Goal: Task Accomplishment & Management: Manage account settings

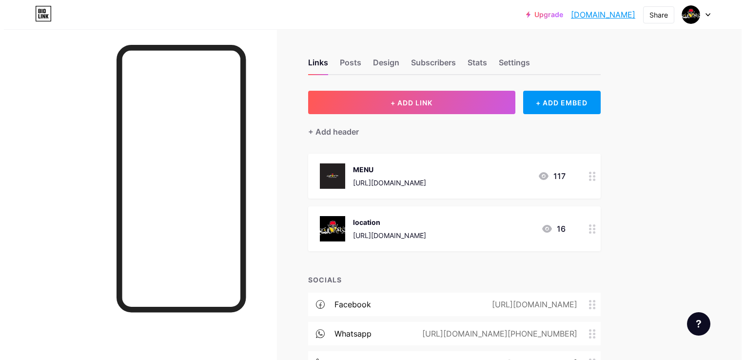
scroll to position [53, 0]
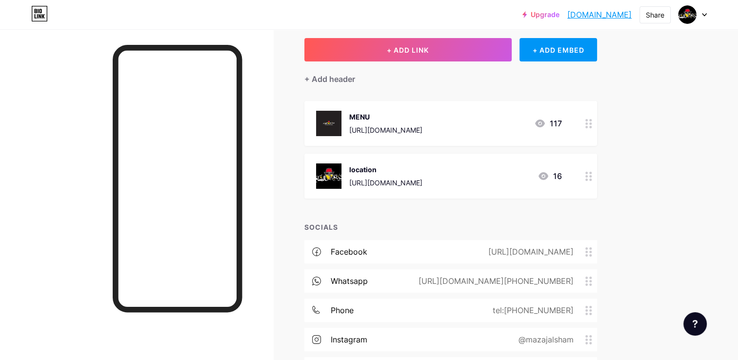
click at [517, 247] on div "[URL][DOMAIN_NAME]" at bounding box center [529, 252] width 113 height 12
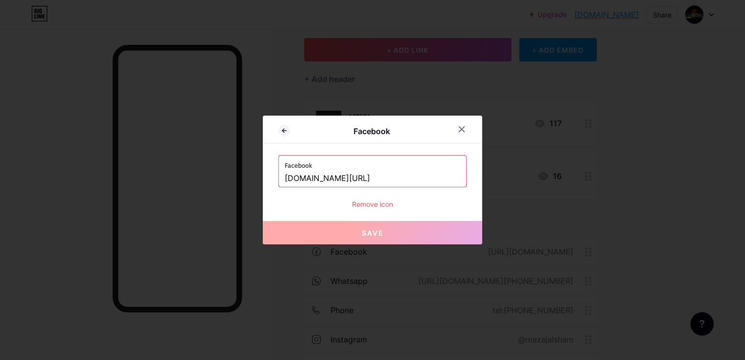
click at [517, 247] on div at bounding box center [372, 180] width 745 height 360
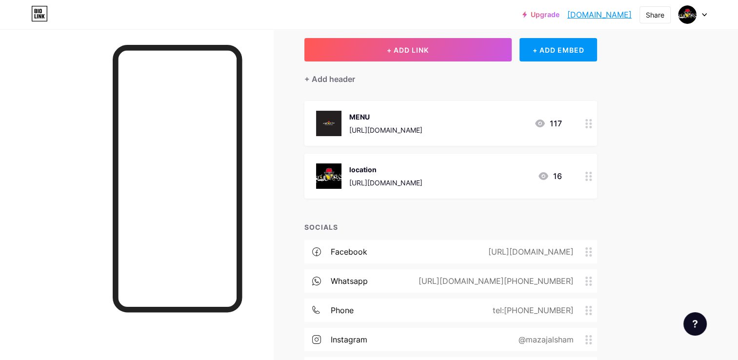
click at [517, 247] on div "[URL][DOMAIN_NAME]" at bounding box center [529, 252] width 113 height 12
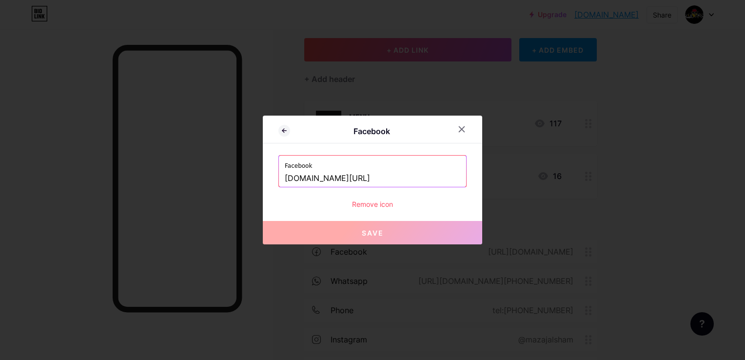
click at [397, 180] on input "[DOMAIN_NAME][URL]" at bounding box center [373, 178] width 176 height 17
paste input "[URL][DOMAIN_NAME][DOMAIN_NAME]"
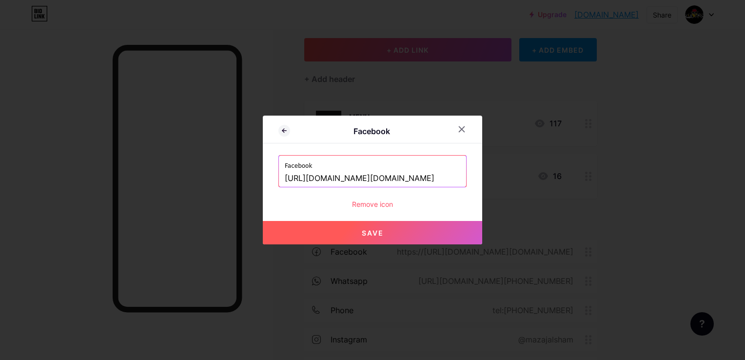
type input "[URL][DOMAIN_NAME][DOMAIN_NAME]"
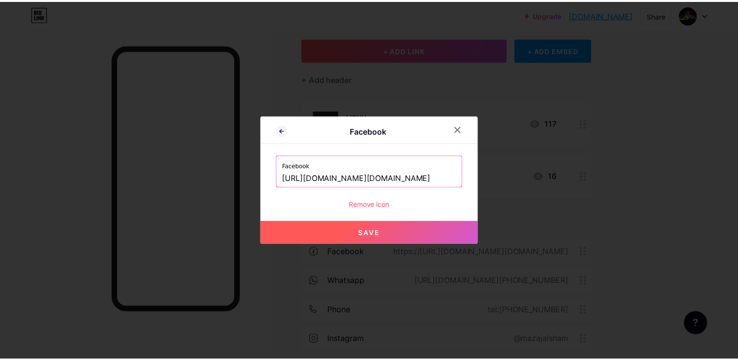
scroll to position [0, 0]
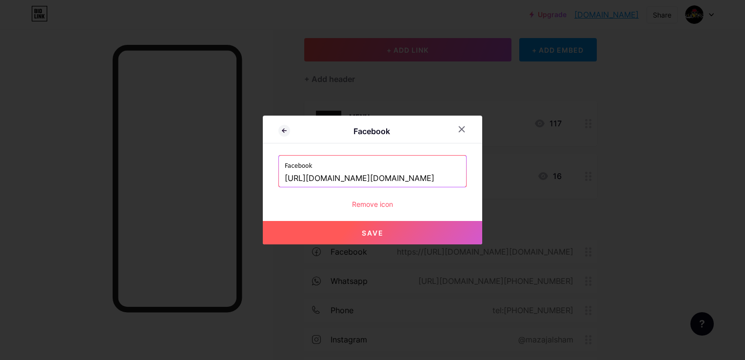
click at [354, 232] on button "Save" at bounding box center [372, 232] width 219 height 23
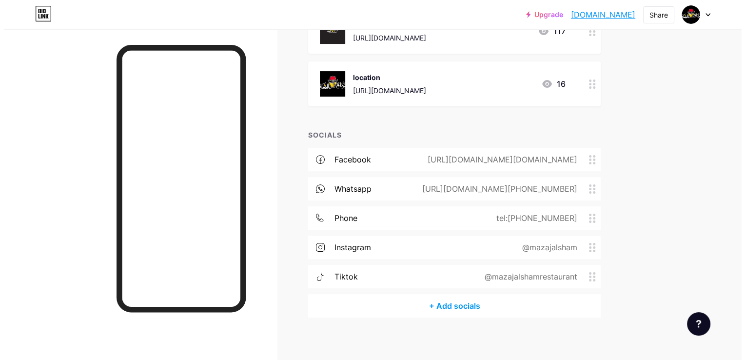
scroll to position [150, 0]
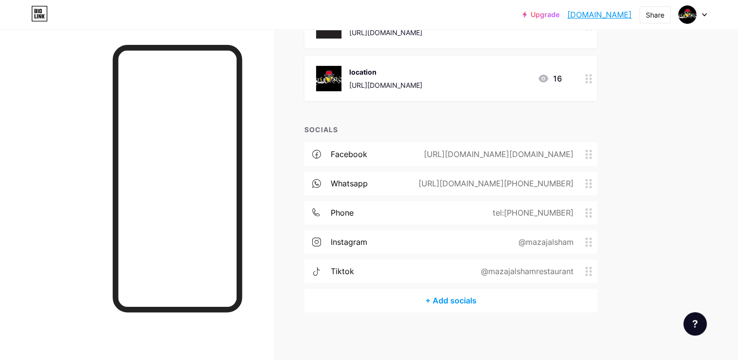
click at [505, 240] on div "@mazajalsham" at bounding box center [544, 242] width 82 height 12
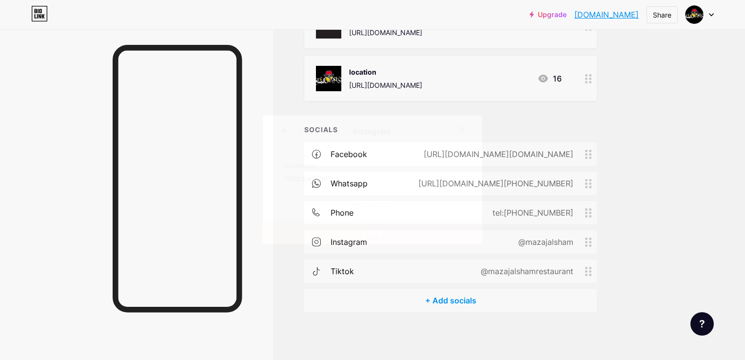
drag, startPoint x: 352, startPoint y: 179, endPoint x: 246, endPoint y: 178, distance: 105.3
click at [247, 178] on div "Instagram Instagram mazajalsham Remove icon Save" at bounding box center [372, 180] width 745 height 360
paste input "[URL][DOMAIN_NAME]"
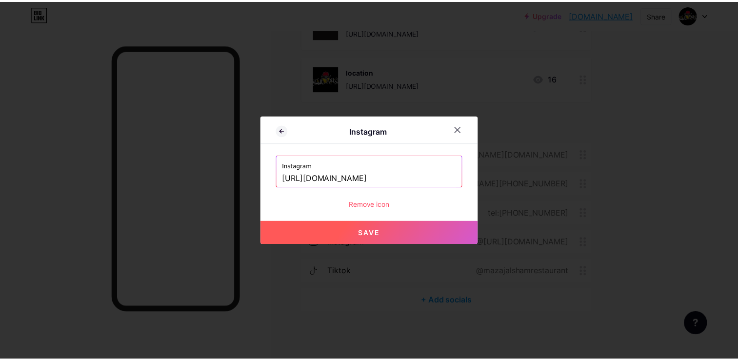
scroll to position [0, 0]
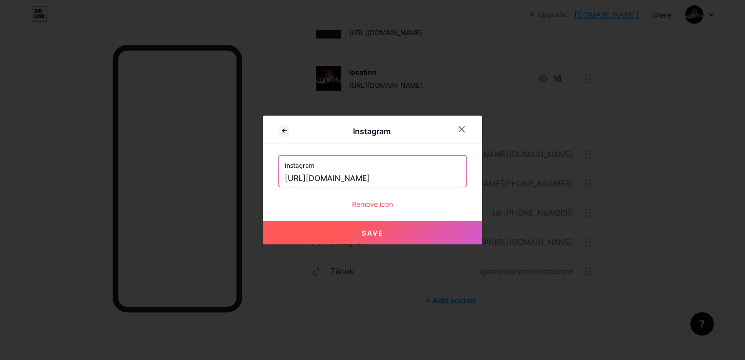
click at [376, 235] on span "Save" at bounding box center [373, 233] width 22 height 8
type input "[URL][DOMAIN_NAME][DOMAIN_NAME]"
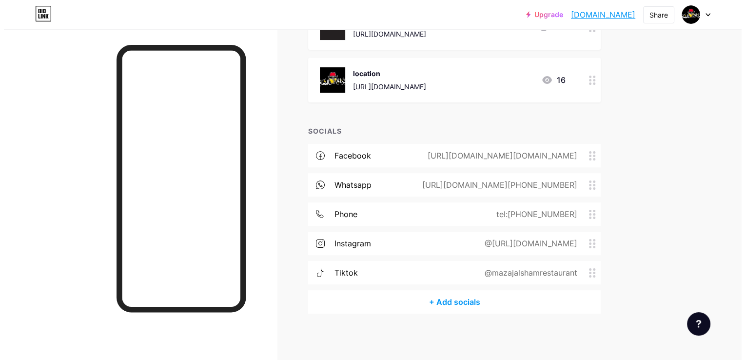
scroll to position [150, 0]
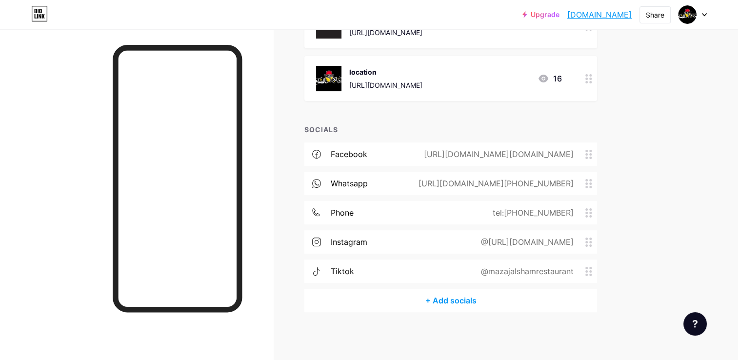
click at [443, 299] on div "+ Add socials" at bounding box center [450, 300] width 293 height 23
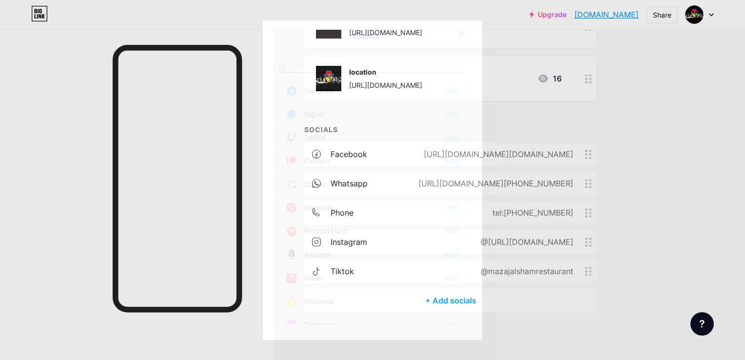
scroll to position [536, 0]
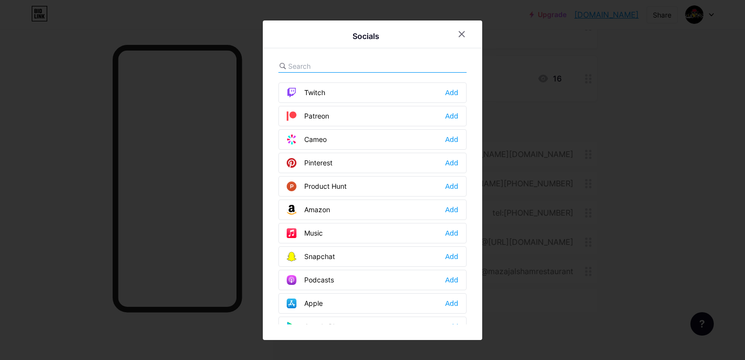
click at [364, 250] on div "Snapchat Add" at bounding box center [372, 256] width 188 height 20
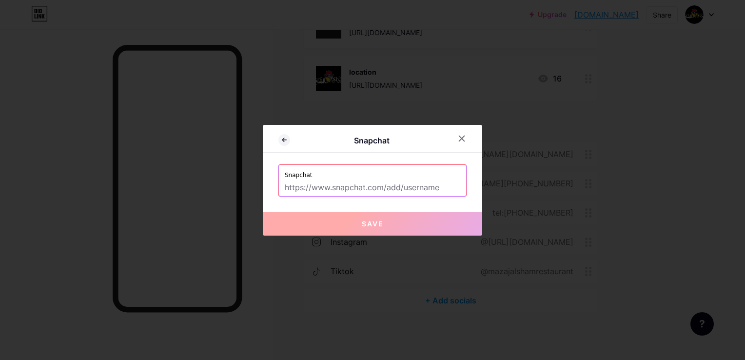
click at [360, 188] on input "text" at bounding box center [373, 187] width 176 height 17
paste input "[URL][DOMAIN_NAME]"
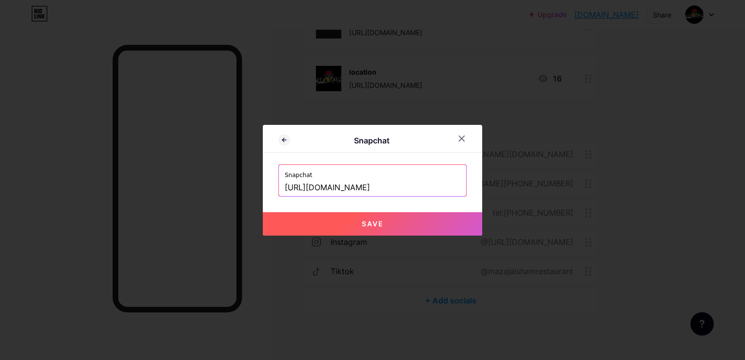
type input "[URL][DOMAIN_NAME]"
click at [376, 225] on span "Save" at bounding box center [373, 223] width 22 height 8
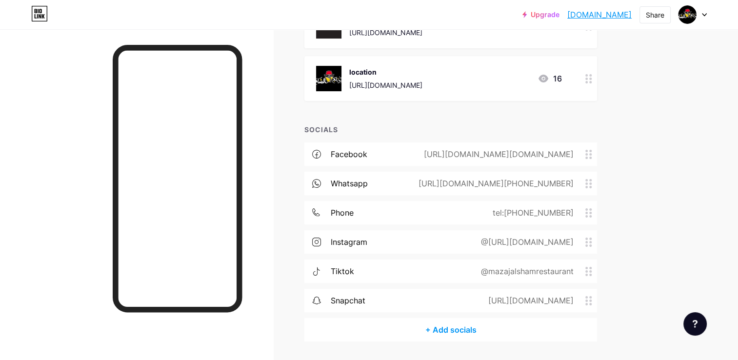
click at [460, 271] on div "tiktok @mazajalshamrestaurant" at bounding box center [450, 270] width 293 height 23
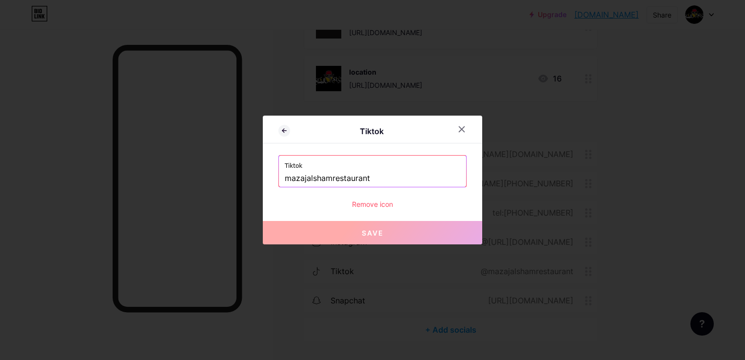
drag, startPoint x: 367, startPoint y: 178, endPoint x: 262, endPoint y: 175, distance: 105.4
click at [262, 175] on div "Tiktok Tiktok mazajalshamrestaurant Remove icon Save" at bounding box center [372, 180] width 745 height 360
paste input "[URL][DOMAIN_NAME]"
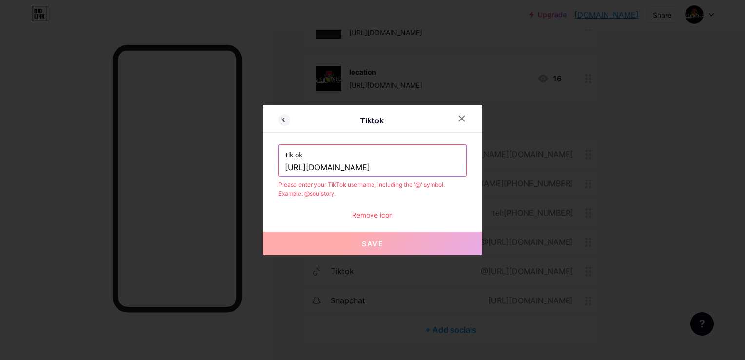
click at [350, 170] on input "[URL][DOMAIN_NAME]" at bounding box center [373, 167] width 176 height 17
drag, startPoint x: 374, startPoint y: 166, endPoint x: 185, endPoint y: 172, distance: 189.3
click at [185, 172] on div "Tiktok Tiktok [URL][DOMAIN_NAME] Please enter your TikTok username, including t…" at bounding box center [372, 180] width 745 height 360
drag, startPoint x: 293, startPoint y: 165, endPoint x: 478, endPoint y: 165, distance: 185.3
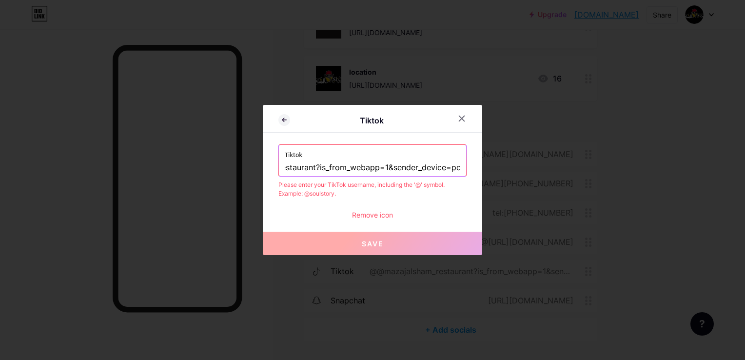
click at [478, 165] on div "Tiktok Tiktok @mazajalsham_restaurant?is_from_webapp=1&sender_device=pc Please …" at bounding box center [372, 180] width 219 height 150
paste input "text"
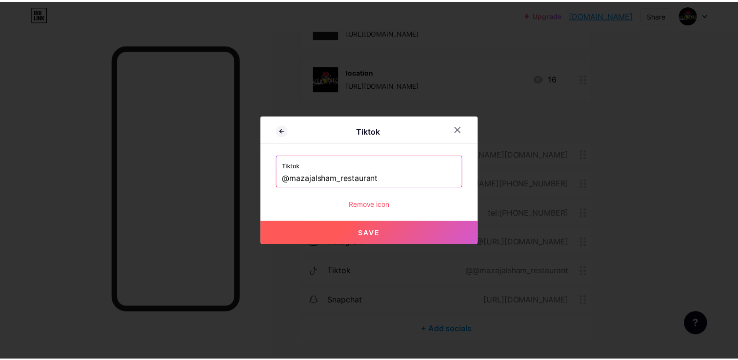
scroll to position [0, 0]
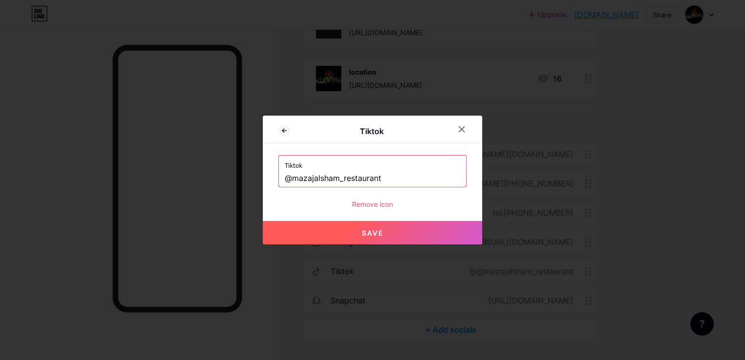
click at [383, 234] on button "Save" at bounding box center [372, 232] width 219 height 23
type input "[URL][DOMAIN_NAME]"
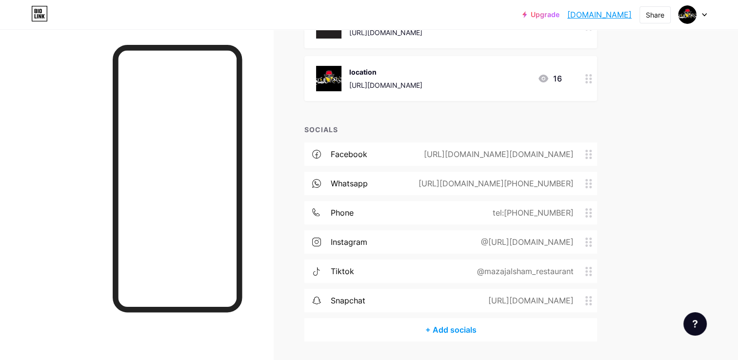
click at [465, 242] on div "@[URL][DOMAIN_NAME]" at bounding box center [525, 242] width 120 height 12
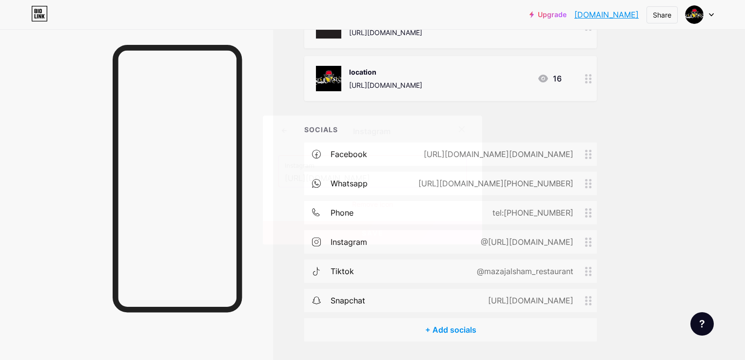
drag, startPoint x: 285, startPoint y: 179, endPoint x: 269, endPoint y: 179, distance: 16.6
click at [268, 179] on div "Instagram Instagram [URL][DOMAIN_NAME] Remove icon Save" at bounding box center [372, 180] width 219 height 129
click at [282, 130] on icon at bounding box center [284, 131] width 12 height 12
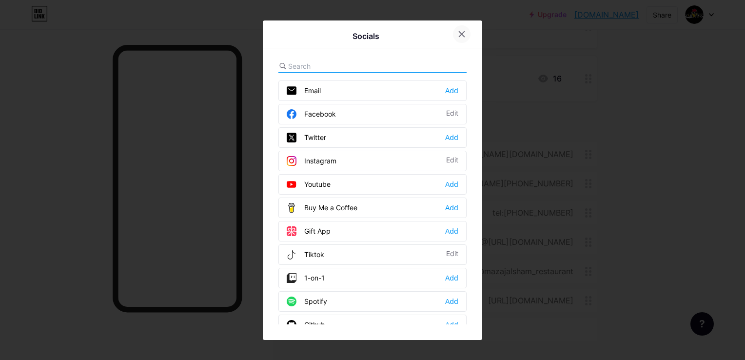
click at [461, 32] on icon at bounding box center [462, 34] width 8 height 8
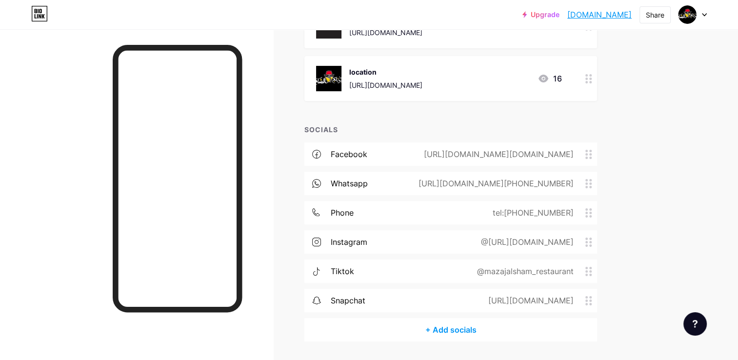
click at [481, 274] on div "@mazajalsham_restaurant" at bounding box center [523, 271] width 124 height 12
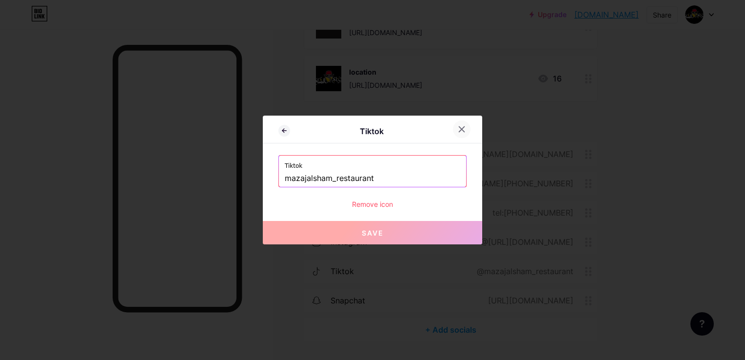
click at [460, 126] on icon at bounding box center [462, 129] width 8 height 8
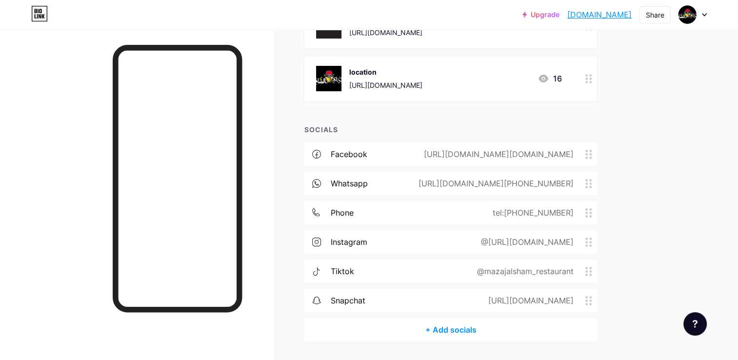
drag, startPoint x: 517, startPoint y: 15, endPoint x: 632, endPoint y: 19, distance: 115.6
click at [632, 19] on div "Upgrade mazajalshamrest... [DOMAIN_NAME] Share Switch accounts Mazaj AL sham re…" at bounding box center [614, 15] width 184 height 18
copy link "[DOMAIN_NAME]"
click at [465, 241] on div "@[URL][DOMAIN_NAME]" at bounding box center [525, 242] width 120 height 12
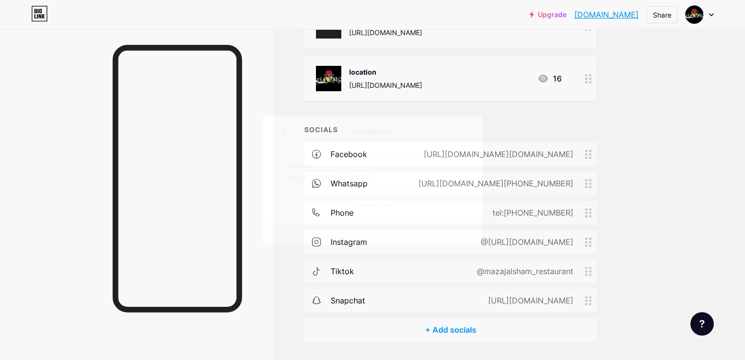
click at [352, 178] on input "[URL][DOMAIN_NAME]" at bounding box center [373, 178] width 176 height 17
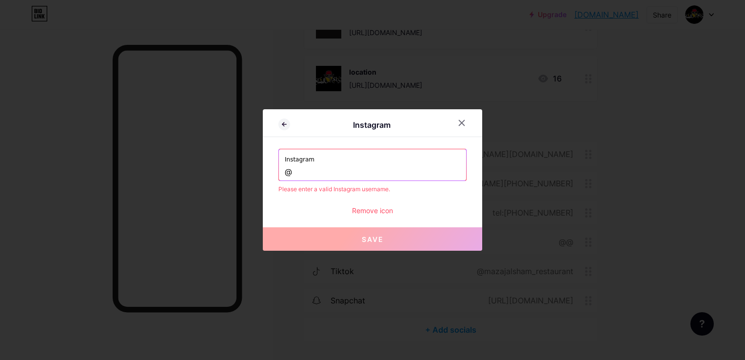
paste input "mazajalsham_resturant"
drag, startPoint x: 291, startPoint y: 174, endPoint x: 277, endPoint y: 173, distance: 13.7
click at [277, 173] on div "Instagram Instagram @mazajalsham_resturant Please enter a valid Instagram usern…" at bounding box center [372, 179] width 219 height 141
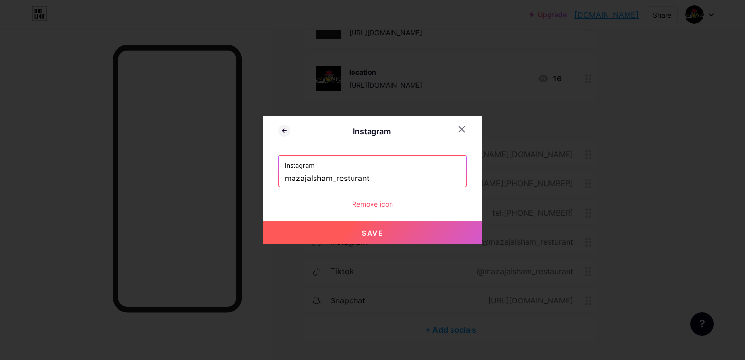
click at [378, 235] on span "Save" at bounding box center [373, 233] width 22 height 8
type input "[URL][DOMAIN_NAME]"
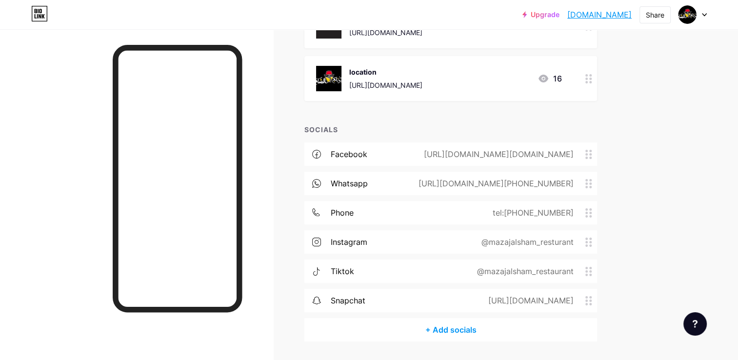
click at [261, 105] on div at bounding box center [136, 209] width 273 height 360
